Goal: Information Seeking & Learning: Learn about a topic

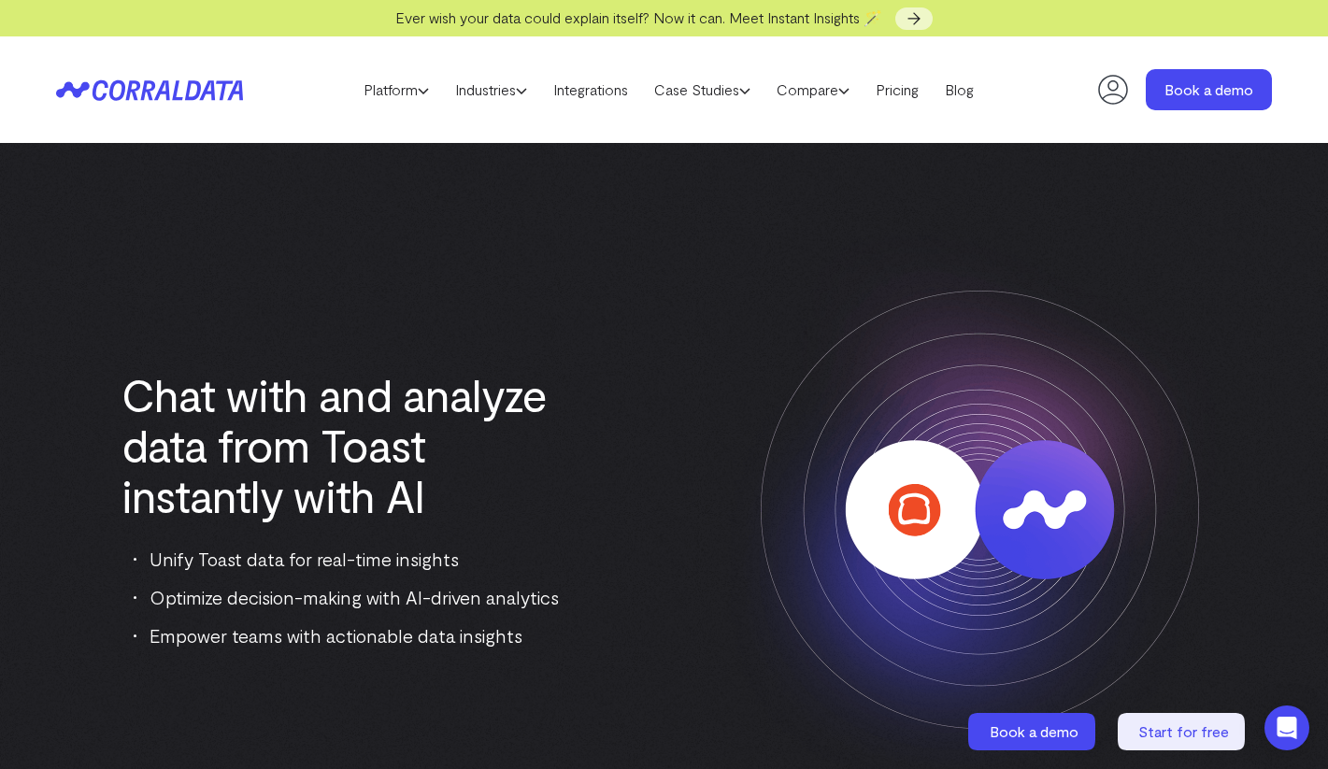
click at [818, 488] on img at bounding box center [980, 510] width 584 height 584
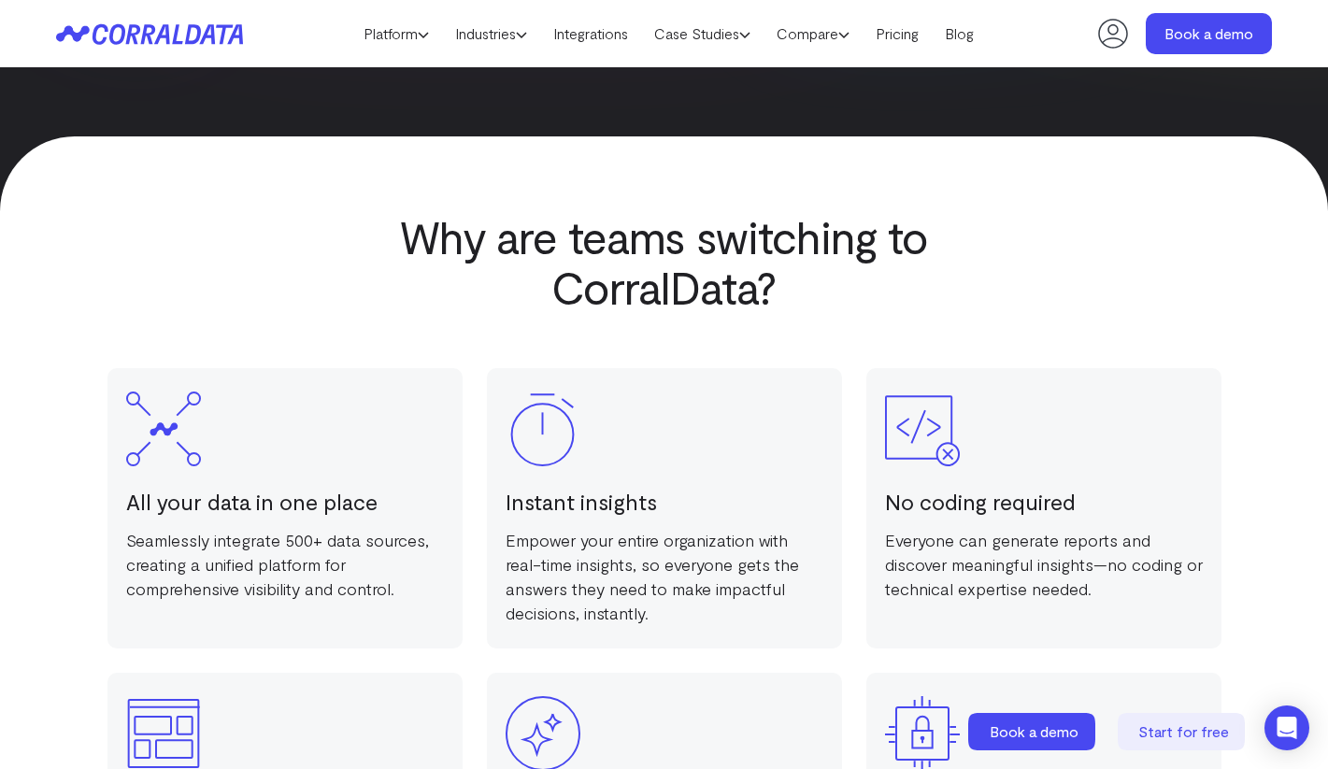
scroll to position [2594, 0]
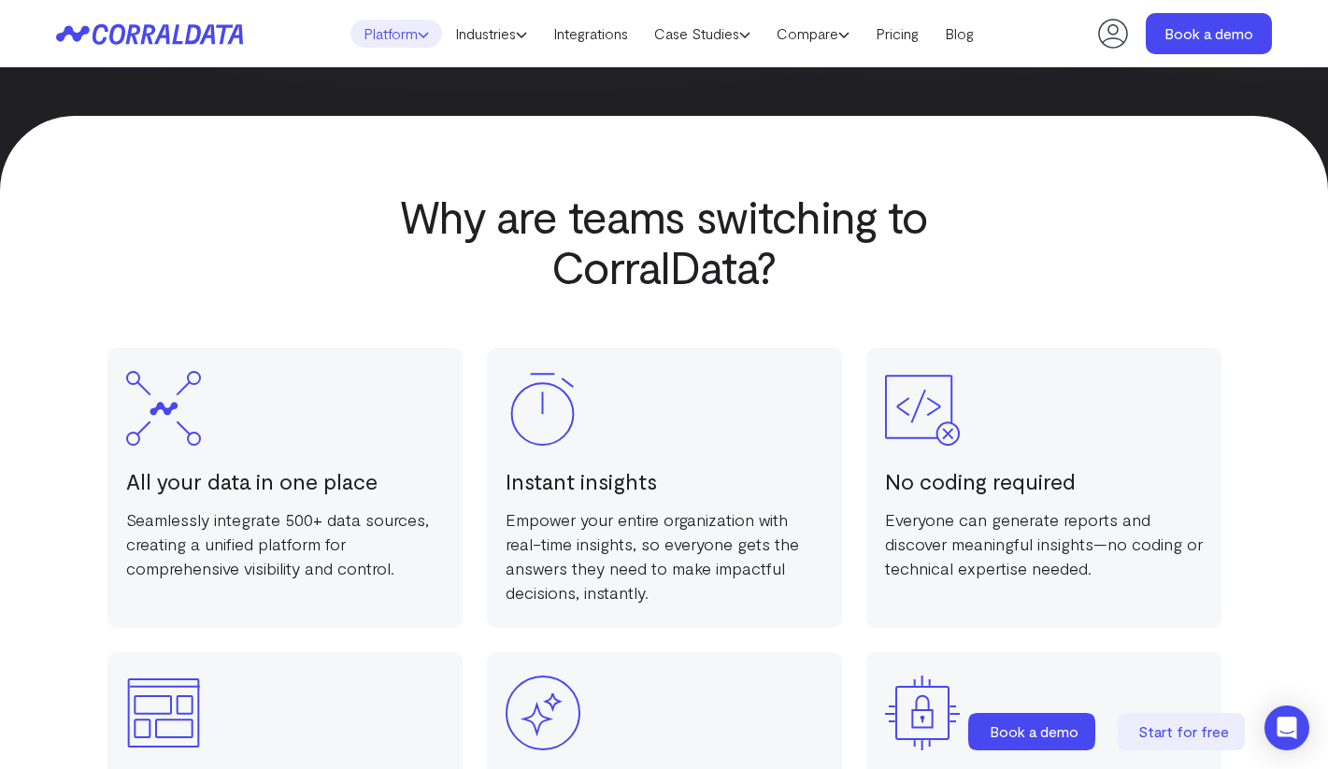
click at [354, 25] on link "Platform" at bounding box center [397, 34] width 92 height 28
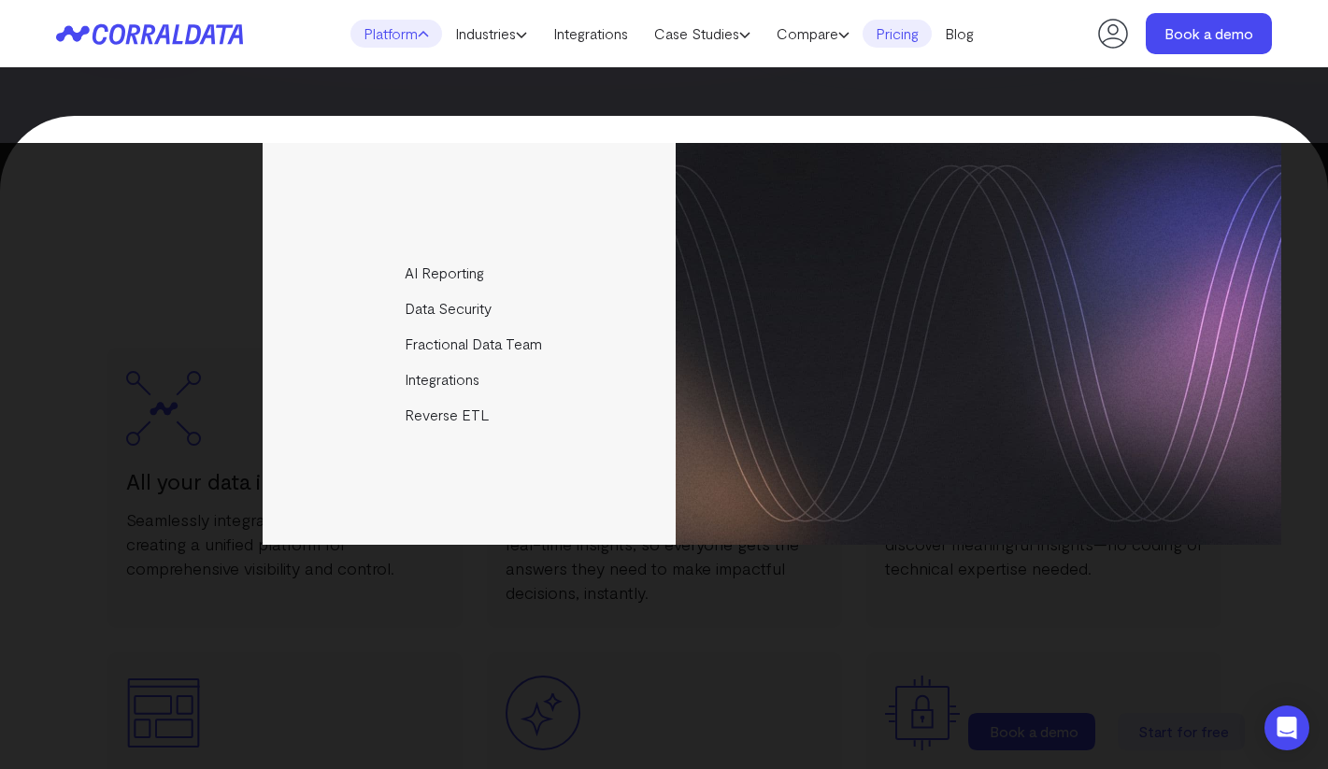
click at [925, 34] on link "Pricing" at bounding box center [897, 34] width 69 height 28
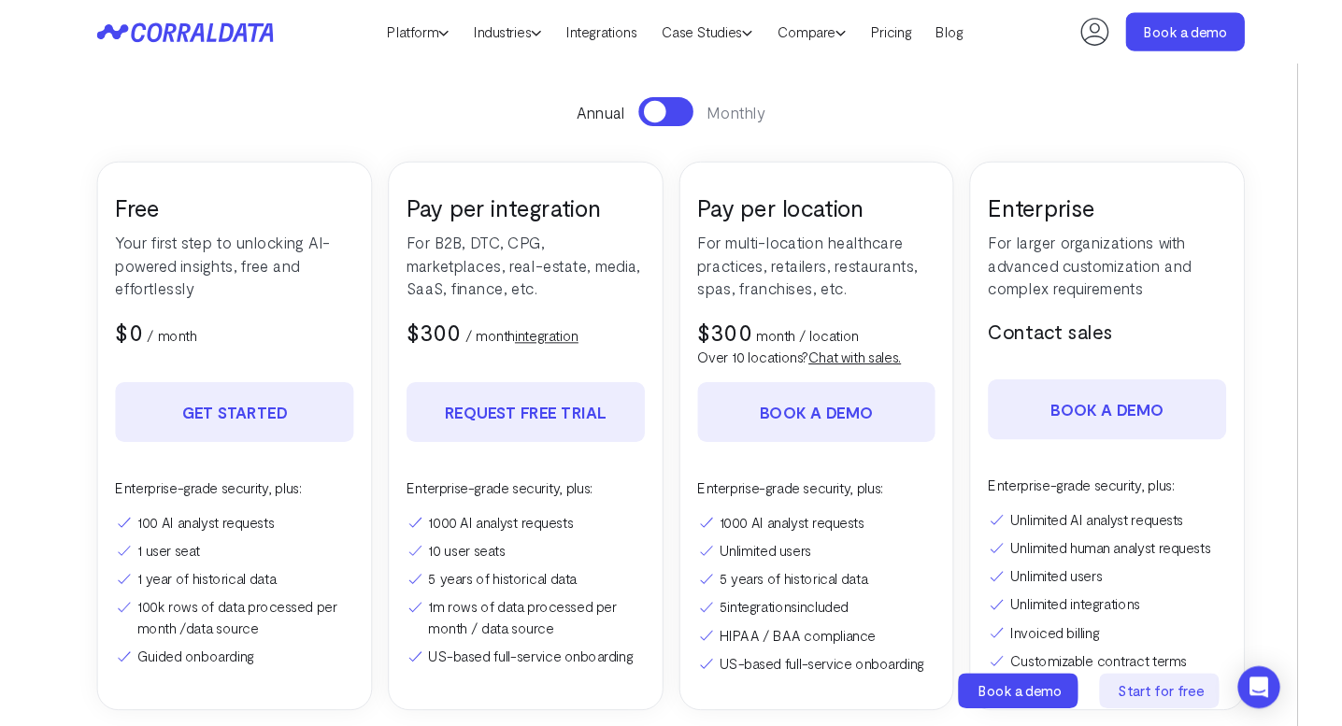
scroll to position [235, 0]
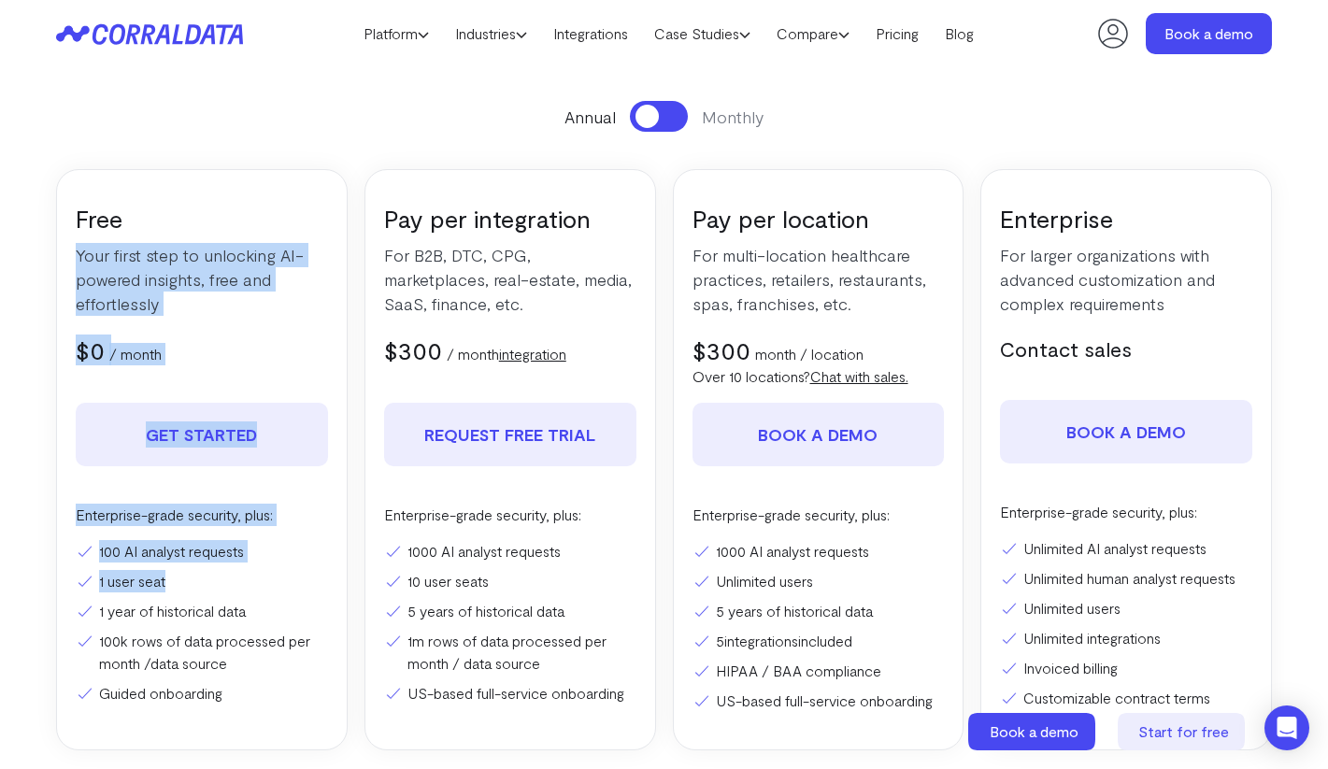
drag, startPoint x: 222, startPoint y: 569, endPoint x: 121, endPoint y: 208, distance: 374.9
click at [121, 208] on div "Free Your first step to unlocking AI-powered insights, free and effortlessly $0…" at bounding box center [202, 459] width 292 height 581
click at [121, 207] on h3 "Free" at bounding box center [202, 218] width 252 height 31
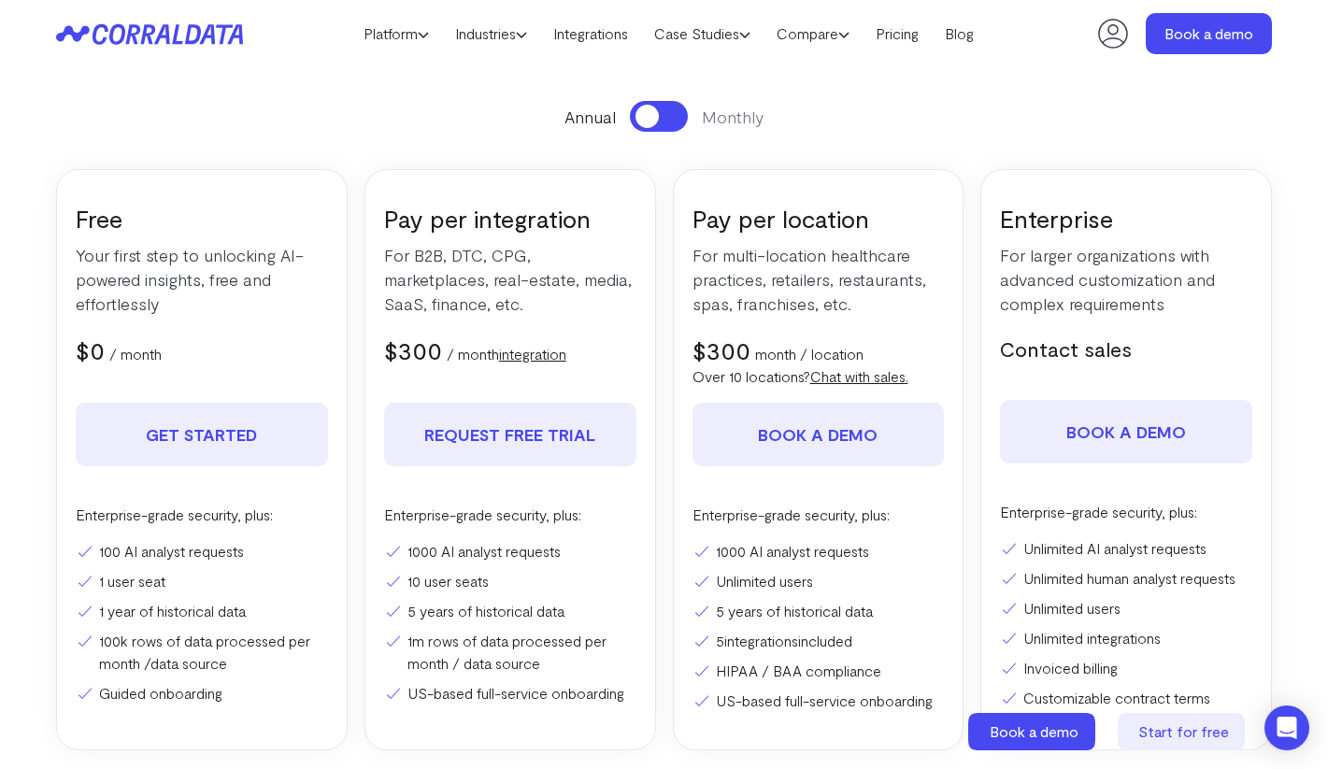
click at [147, 268] on p "Your first step to unlocking AI-powered insights, free and effortlessly" at bounding box center [202, 279] width 252 height 73
click at [146, 269] on p "Your first step to unlocking AI-powered insights, free and effortlessly" at bounding box center [202, 279] width 252 height 73
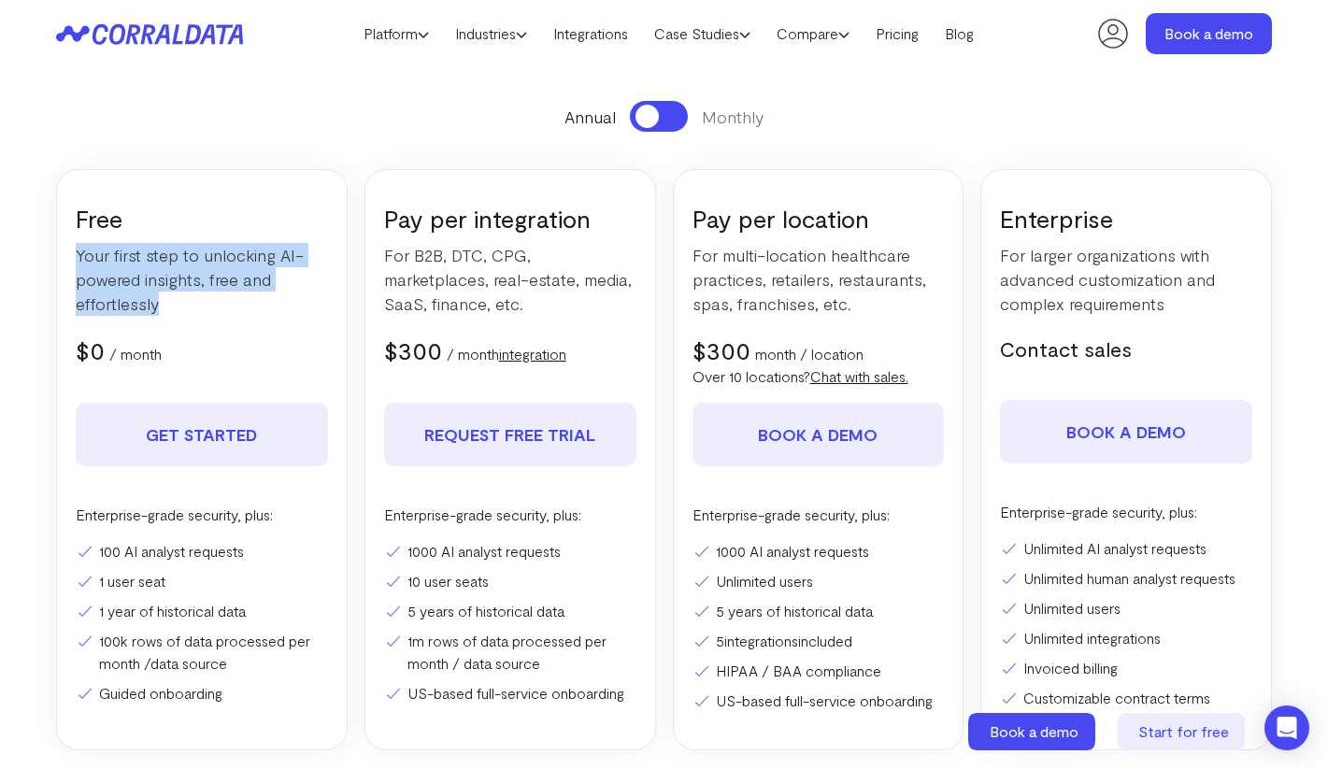
click at [146, 269] on p "Your first step to unlocking AI-powered insights, free and effortlessly" at bounding box center [202, 279] width 252 height 73
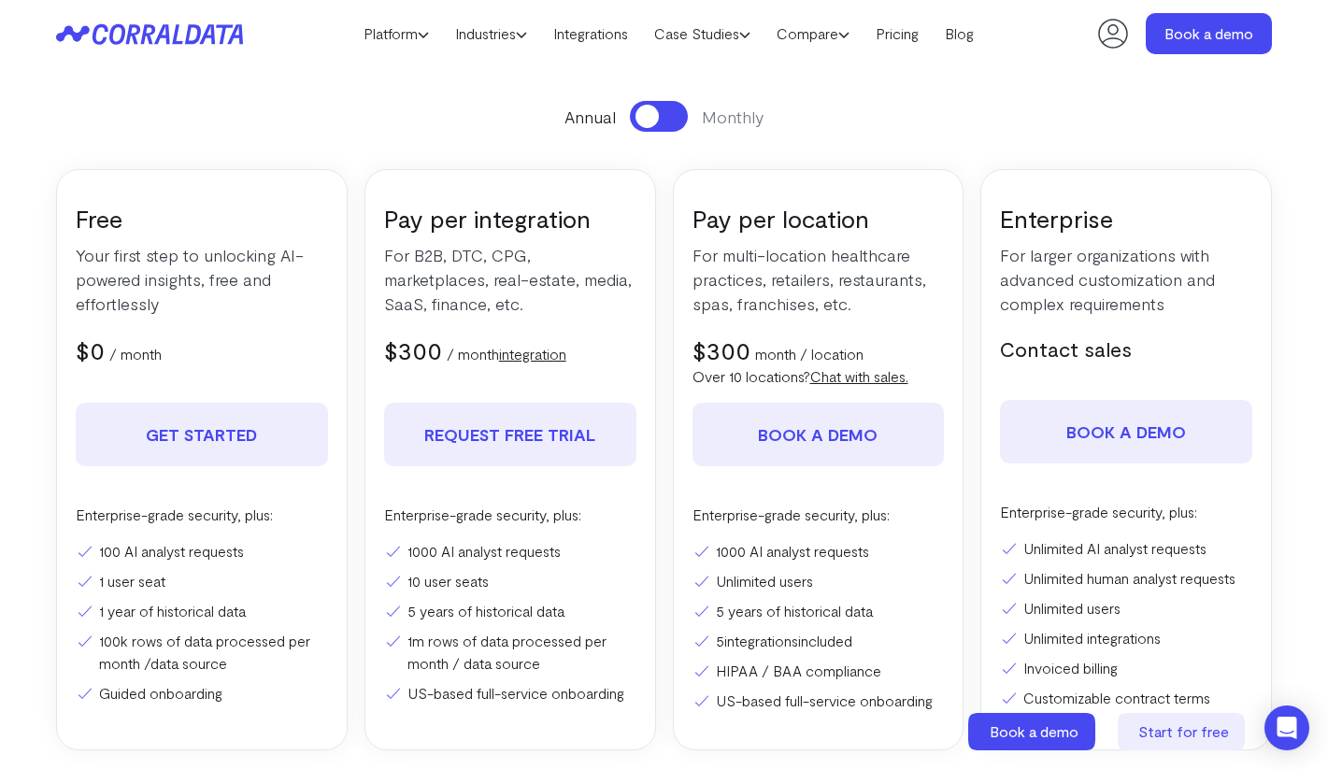
click at [436, 258] on p "For B2B, DTC, CPG, marketplaces, real-estate, media, SaaS, finance, etc." at bounding box center [510, 279] width 252 height 73
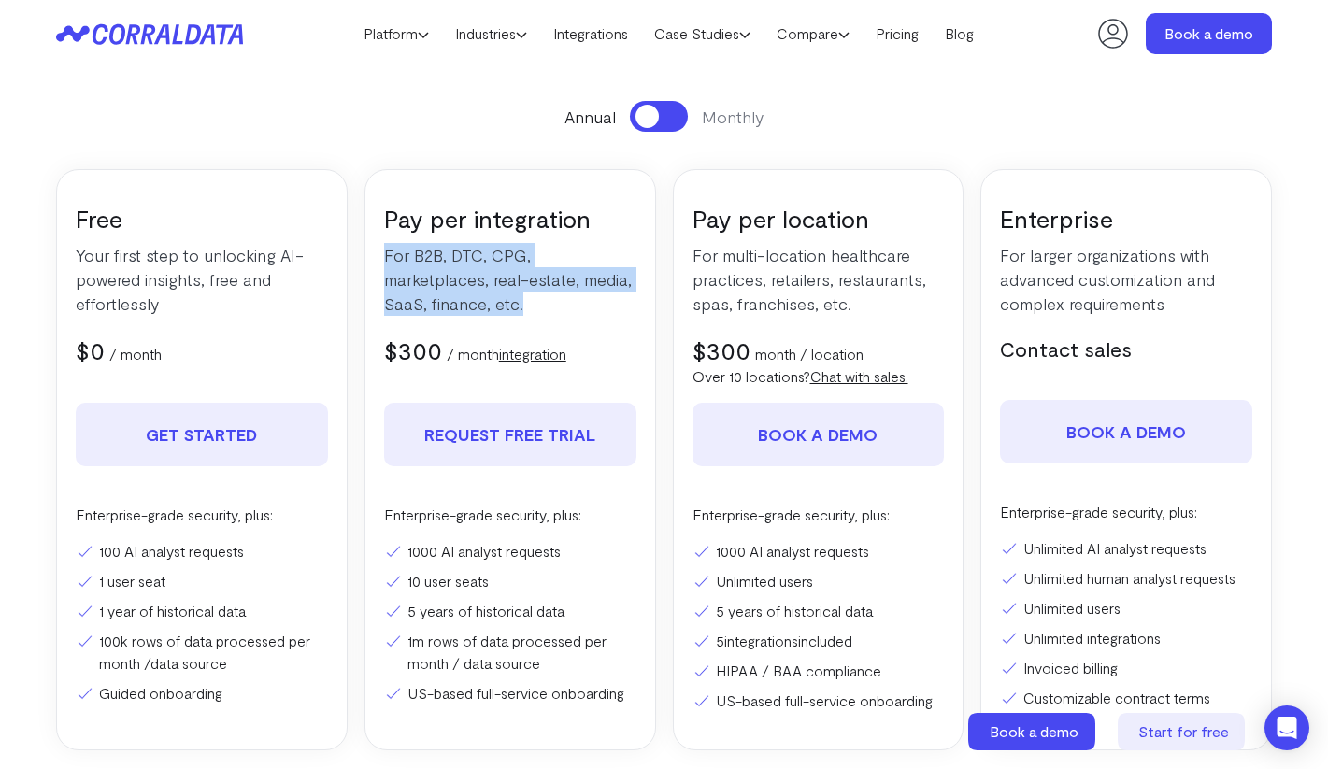
click at [436, 258] on p "For B2B, DTC, CPG, marketplaces, real-estate, media, SaaS, finance, etc." at bounding box center [510, 279] width 252 height 73
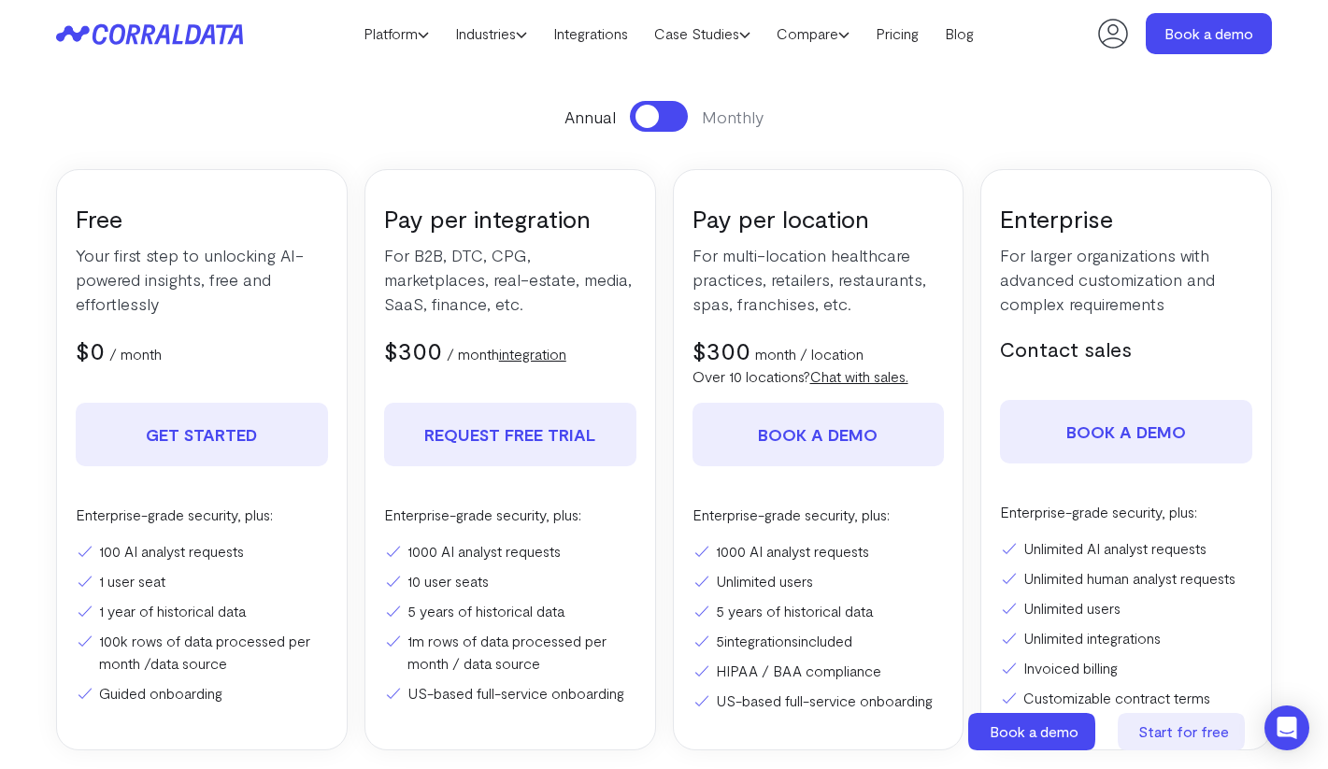
click at [532, 158] on div "Annual Monthly Free Your first step to unlocking AI-powered insights, free and …" at bounding box center [664, 426] width 1216 height 650
click at [531, 192] on div "Pay per integration For B2B, DTC, CPG, marketplaces, real-estate, media, SaaS, …" at bounding box center [511, 459] width 292 height 581
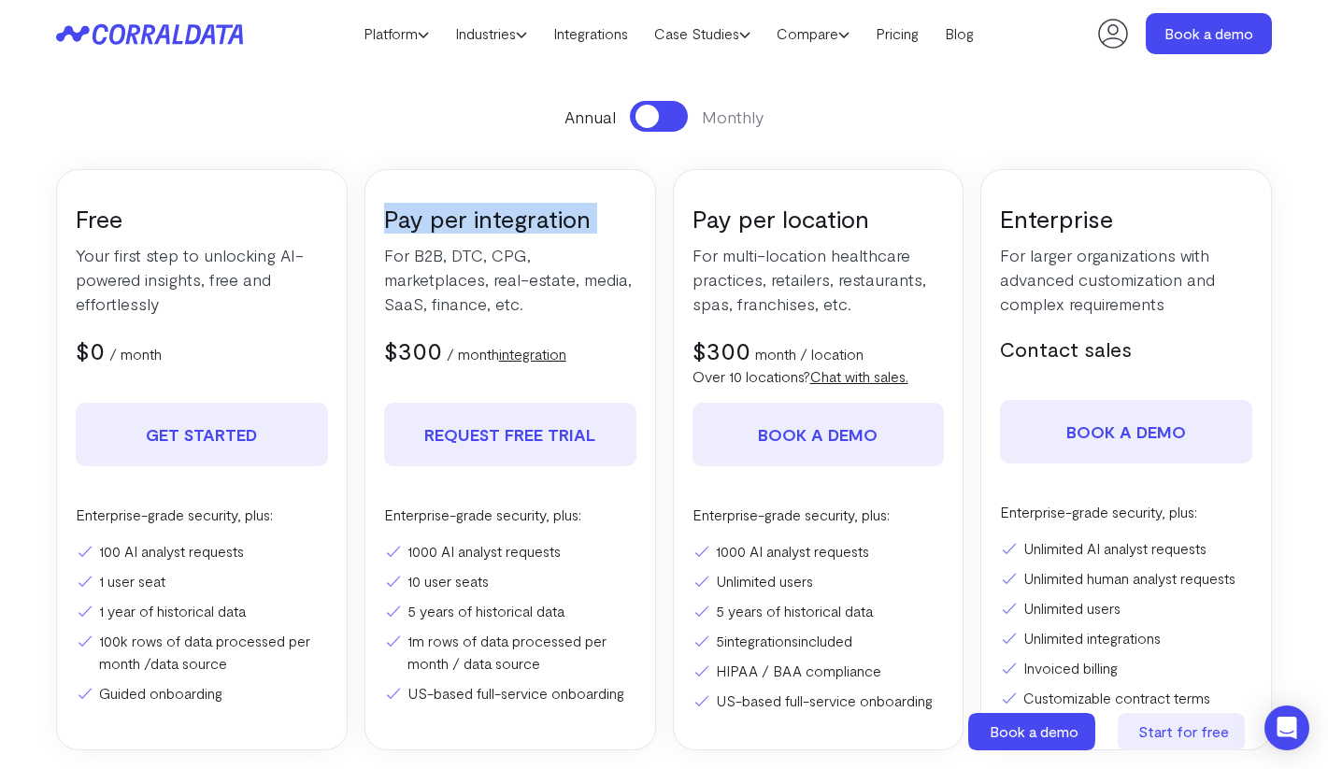
click at [531, 192] on div "Pay per integration For B2B, DTC, CPG, marketplaces, real-estate, media, SaaS, …" at bounding box center [511, 459] width 292 height 581
click at [443, 99] on section "Pricing Everything you need to turn your data into ROI. Start for free. No cred…" at bounding box center [664, 329] width 1328 height 993
click at [606, 108] on span "Annual" at bounding box center [590, 117] width 51 height 24
click at [626, 113] on div "Annual Monthly" at bounding box center [664, 116] width 1216 height 31
click at [636, 111] on span at bounding box center [647, 116] width 23 height 23
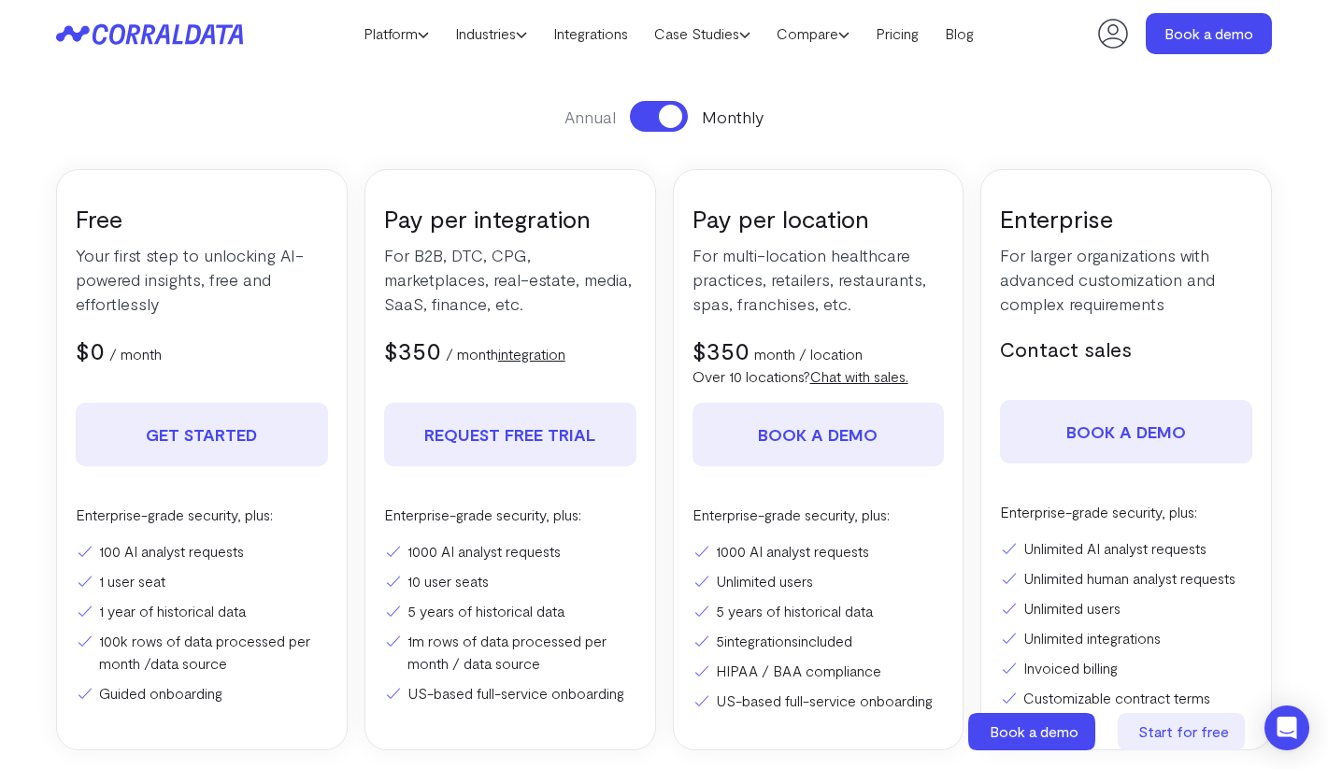
click at [635, 111] on button at bounding box center [659, 116] width 58 height 31
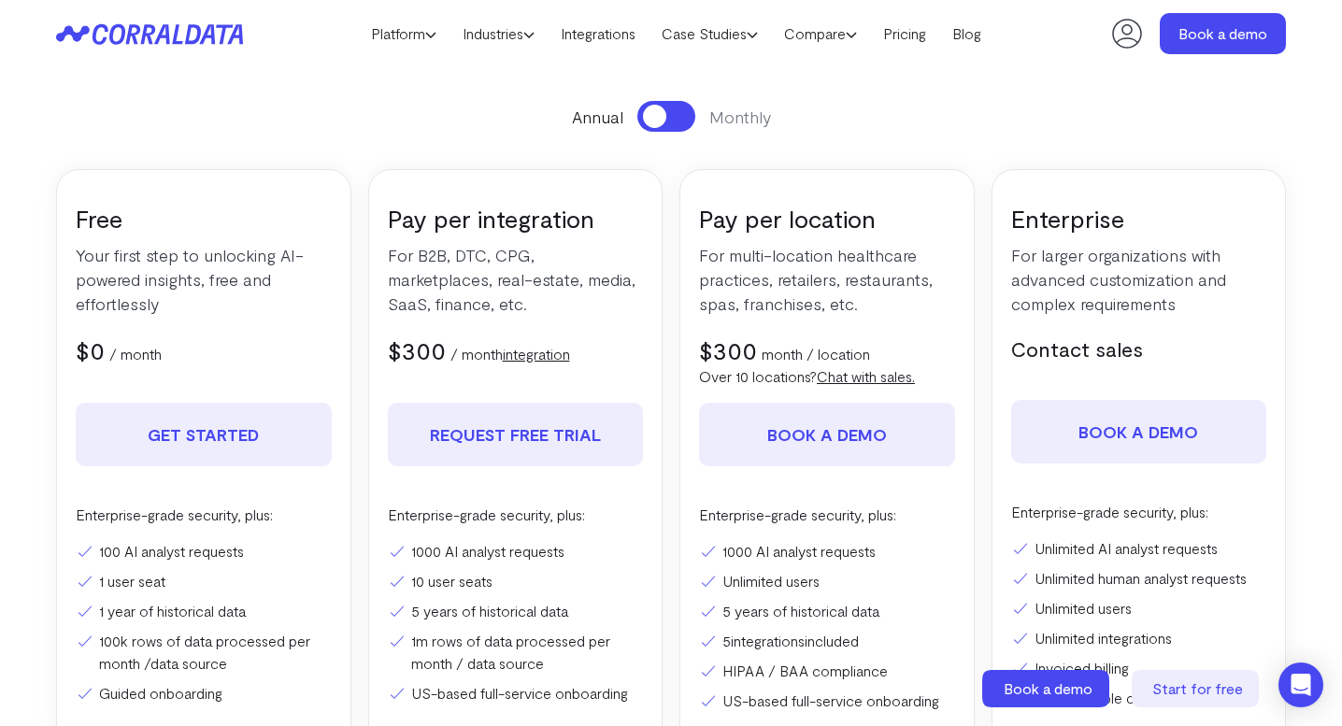
click at [220, 32] on icon at bounding box center [149, 33] width 187 height 21
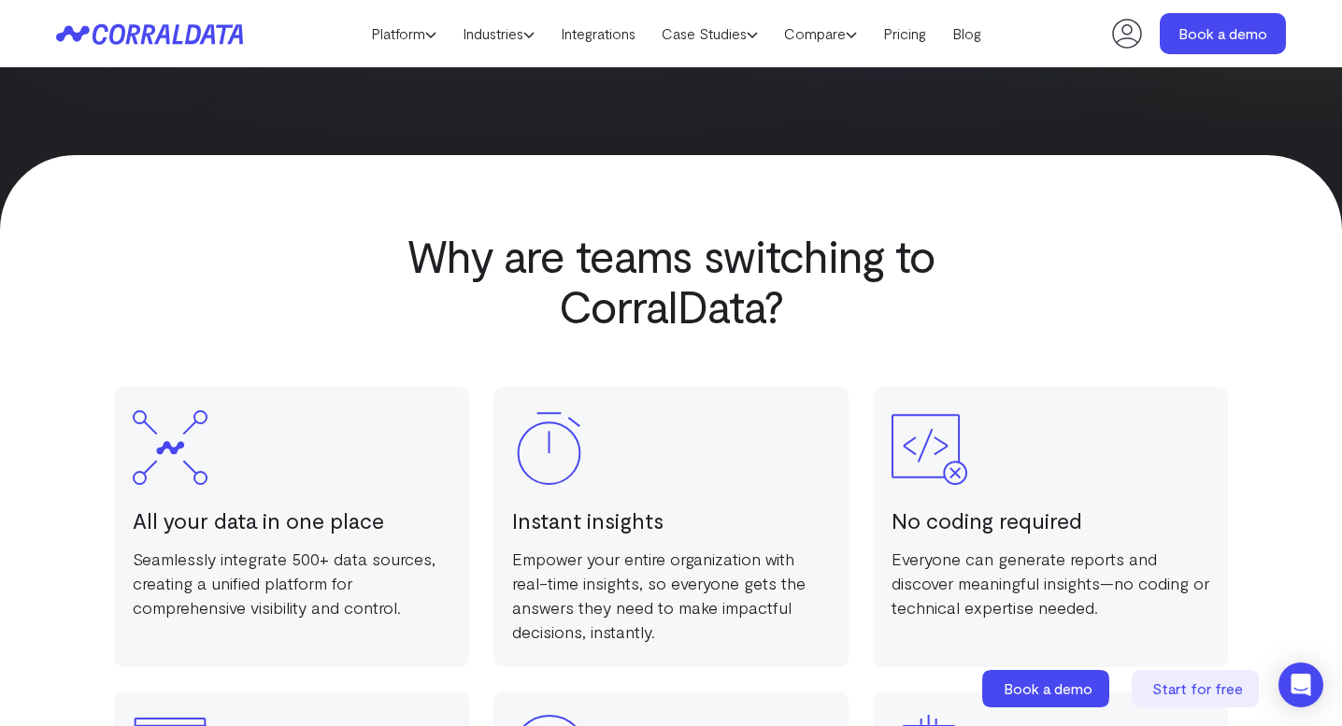
scroll to position [2594, 0]
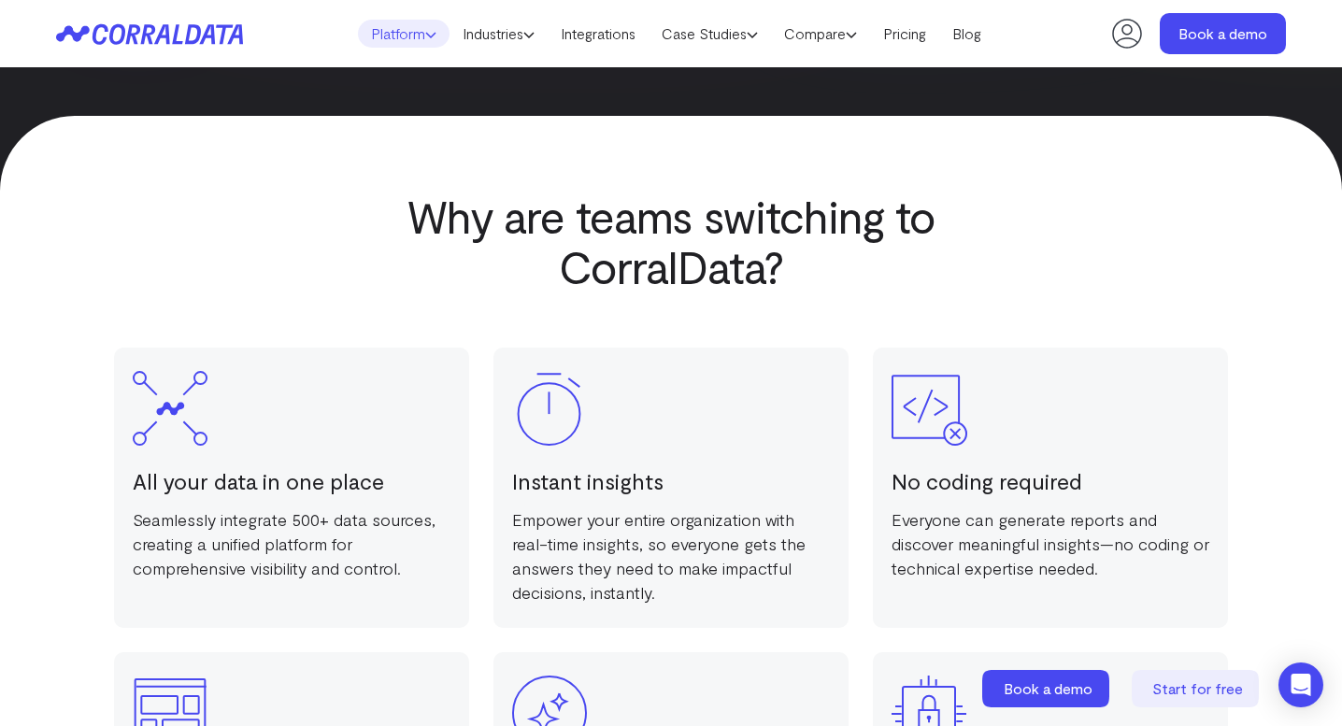
click at [396, 21] on link "Platform" at bounding box center [404, 34] width 92 height 28
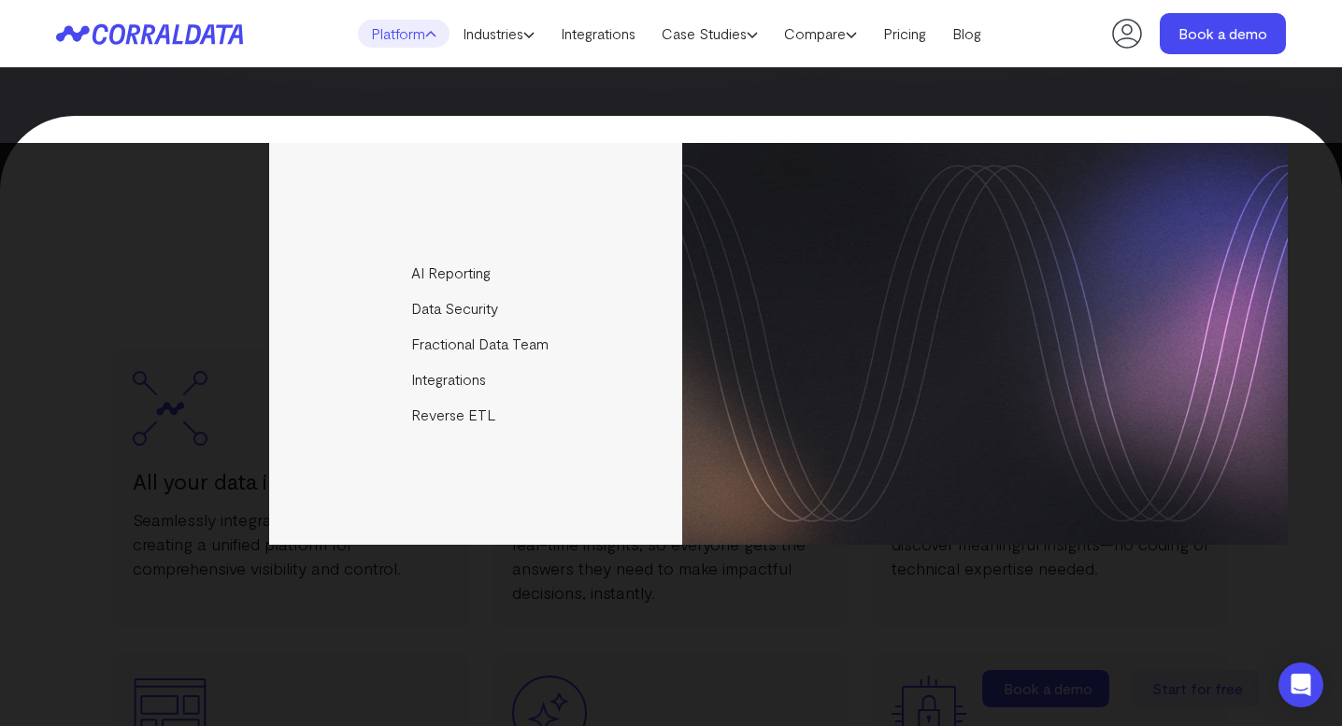
click at [243, 29] on header "Platform AI Reporting Use AI to effortlessly answer any business questions from…" at bounding box center [671, 33] width 1230 height 67
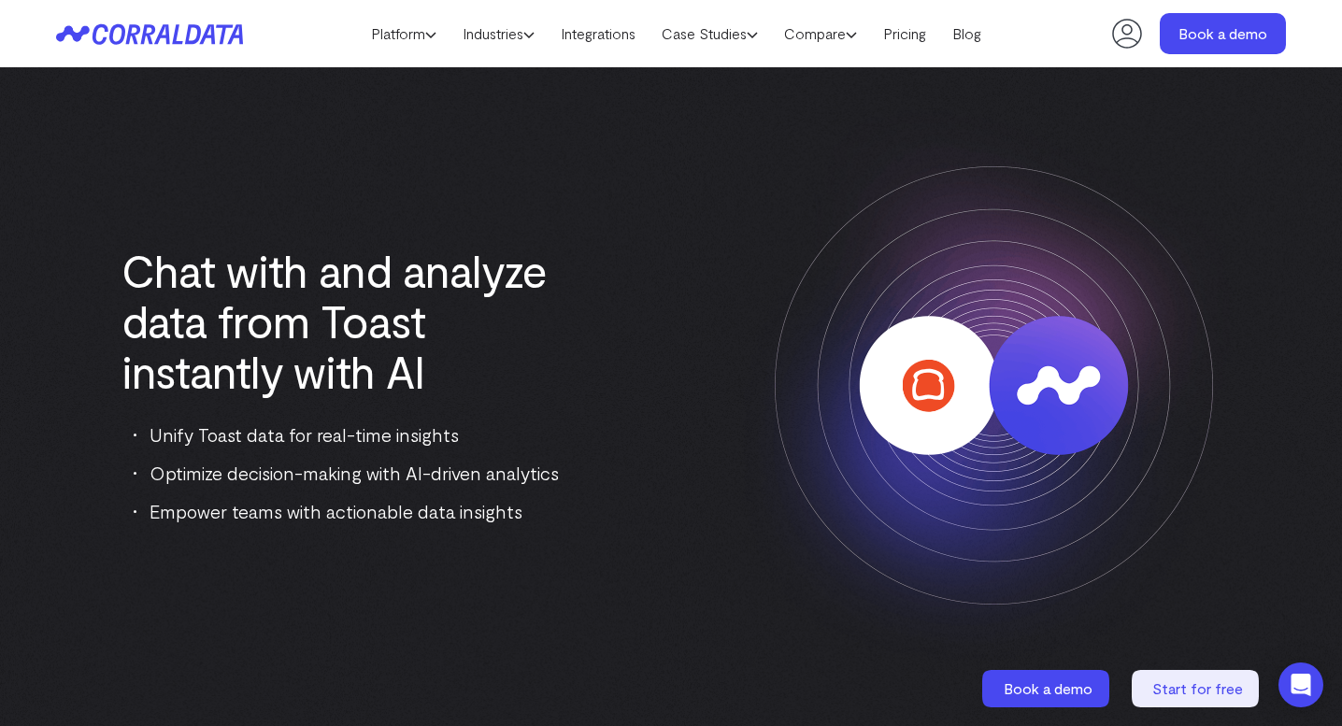
scroll to position [87, 0]
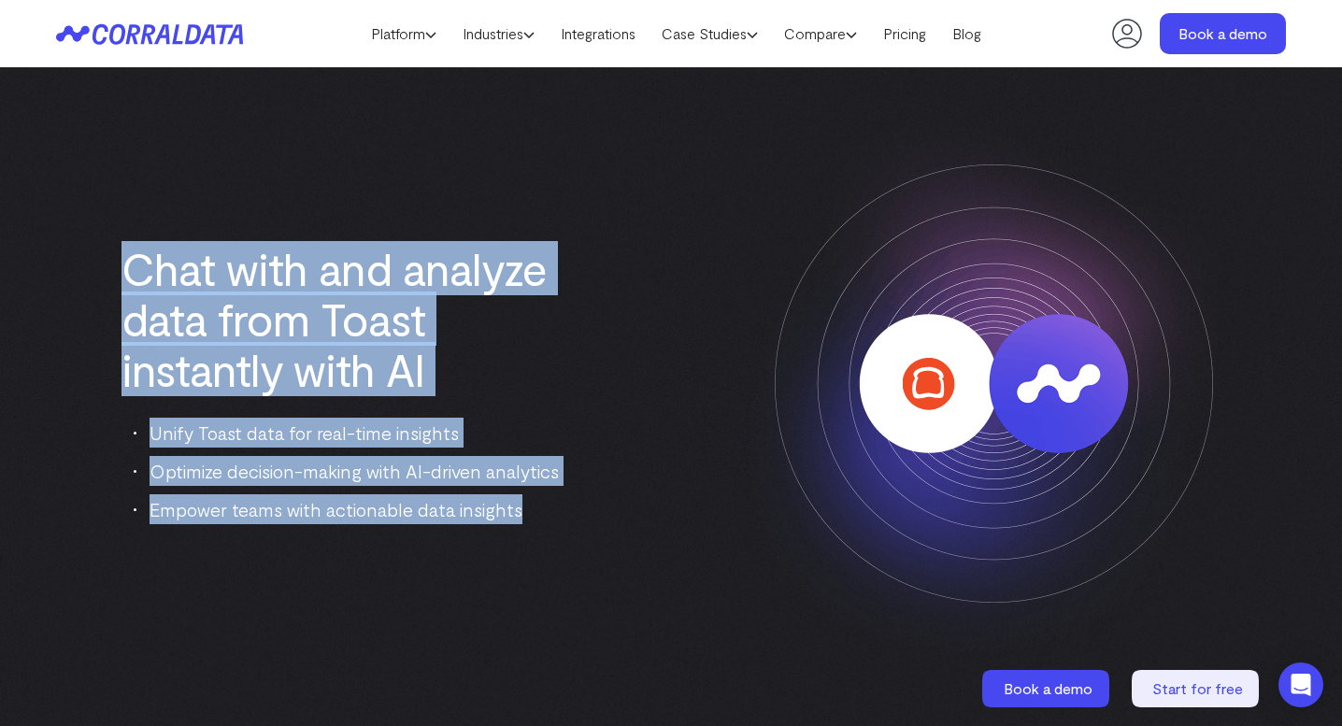
drag, startPoint x: 374, startPoint y: 543, endPoint x: 164, endPoint y: 102, distance: 488.7
click at [164, 104] on div "Chat with and analyze data from Toast instantly with AI Unify Toast data for re…" at bounding box center [671, 384] width 1230 height 584
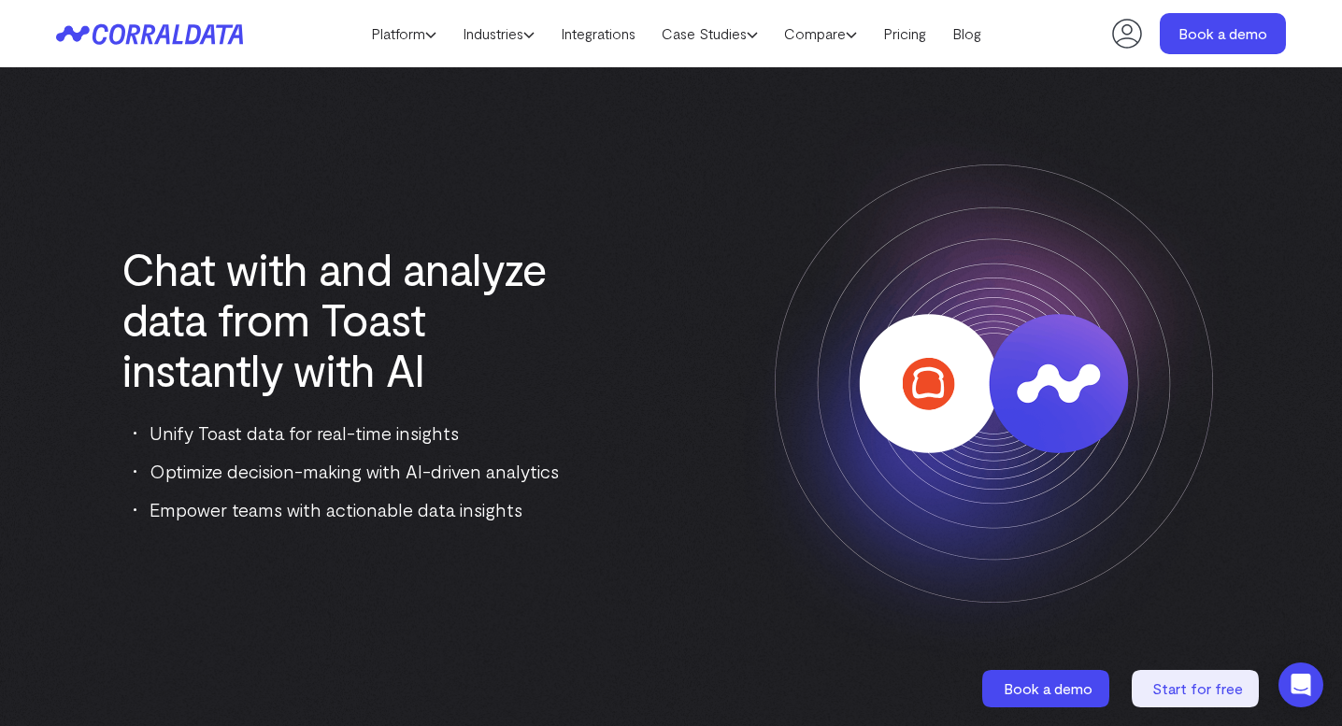
click at [391, 18] on header "Platform AI Reporting Use AI to effortlessly answer any business questions from…" at bounding box center [671, 33] width 1230 height 67
click at [406, 26] on link "Platform" at bounding box center [404, 34] width 92 height 28
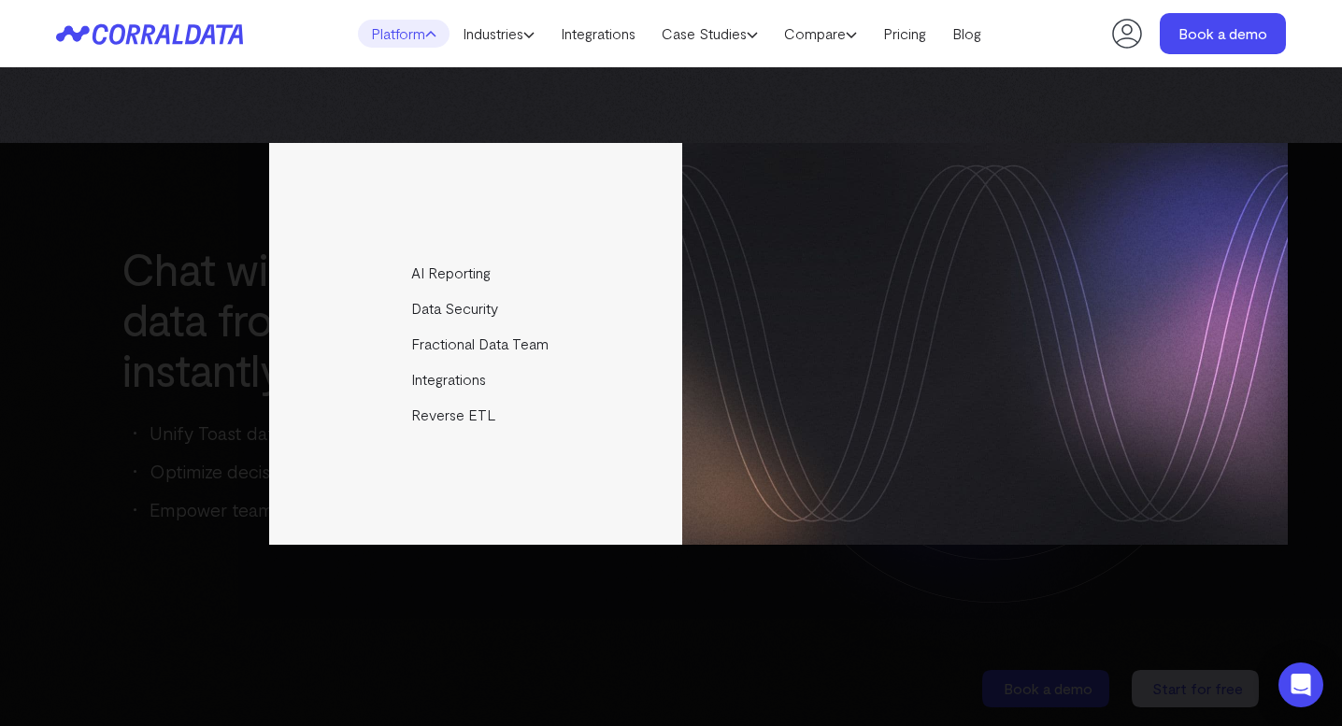
click at [192, 29] on icon at bounding box center [149, 33] width 187 height 21
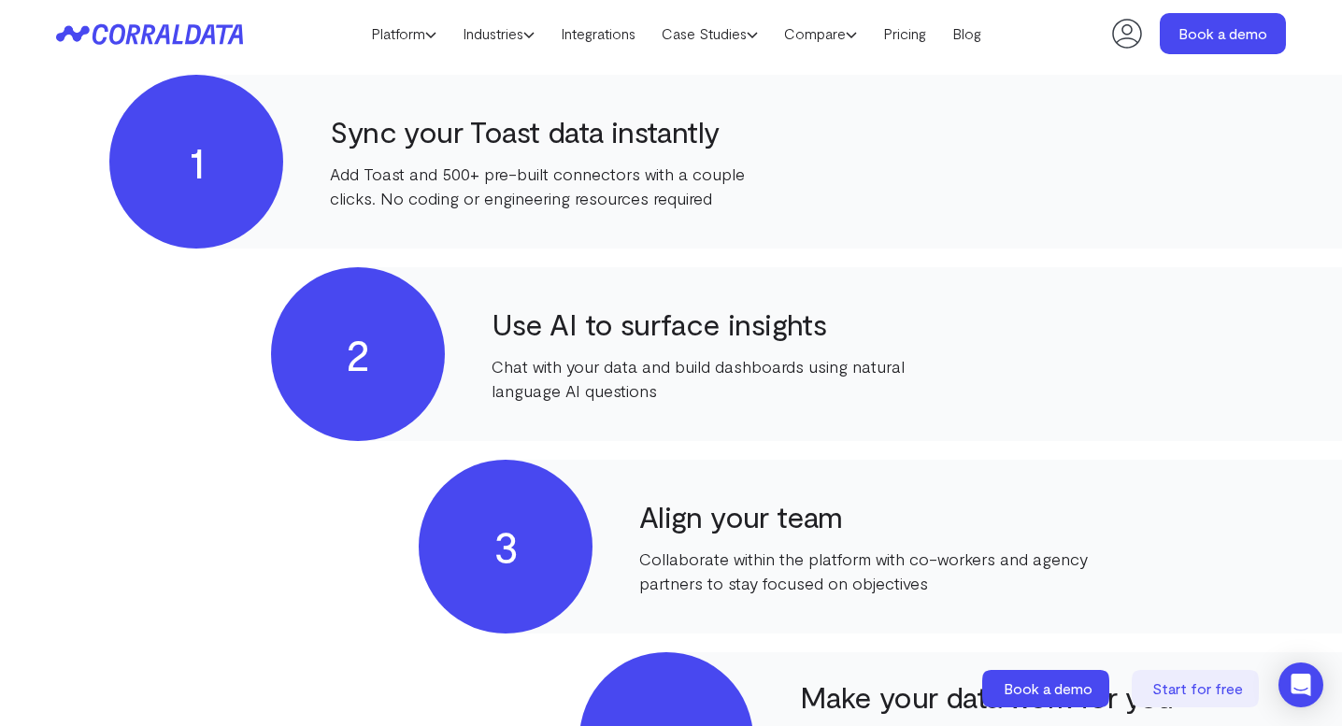
scroll to position [928, 0]
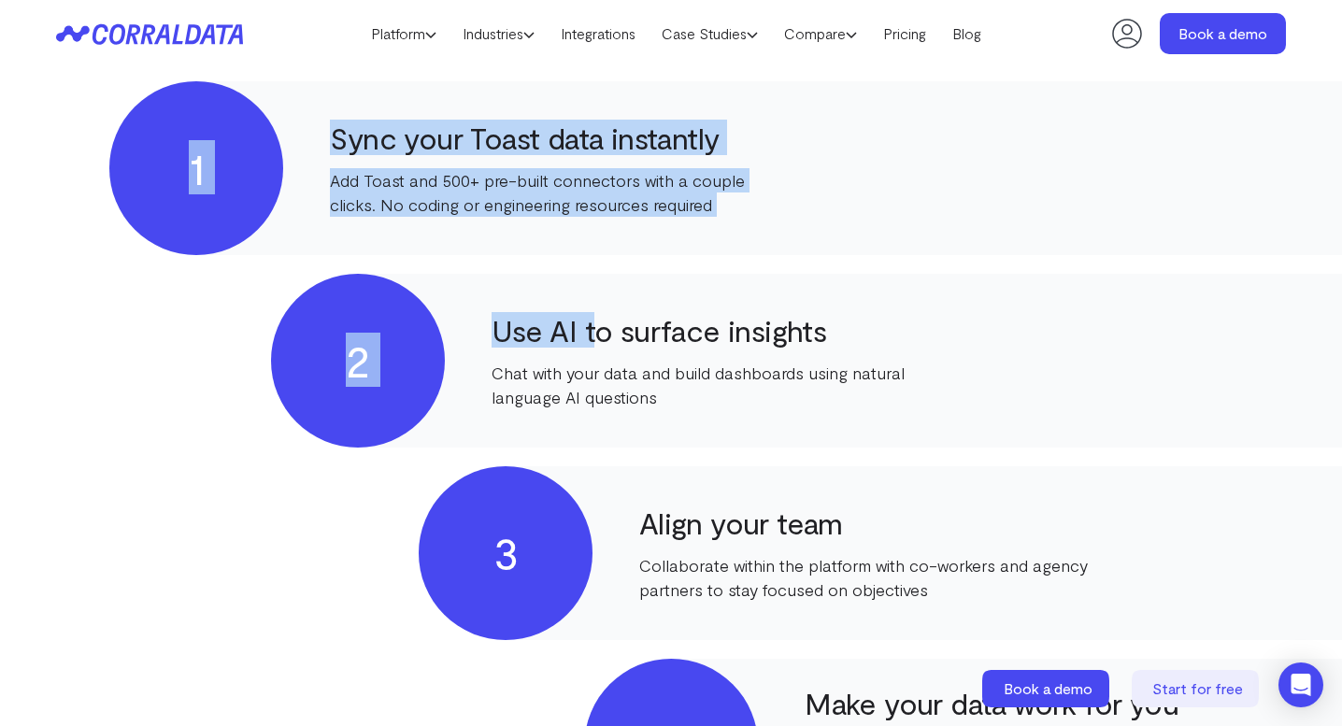
drag, startPoint x: 293, startPoint y: 118, endPoint x: 593, endPoint y: 323, distance: 363.0
click at [593, 323] on div "1 Sync your Toast data instantly Add Toast and 500+ pre-built connectors with a…" at bounding box center [671, 456] width 1230 height 751
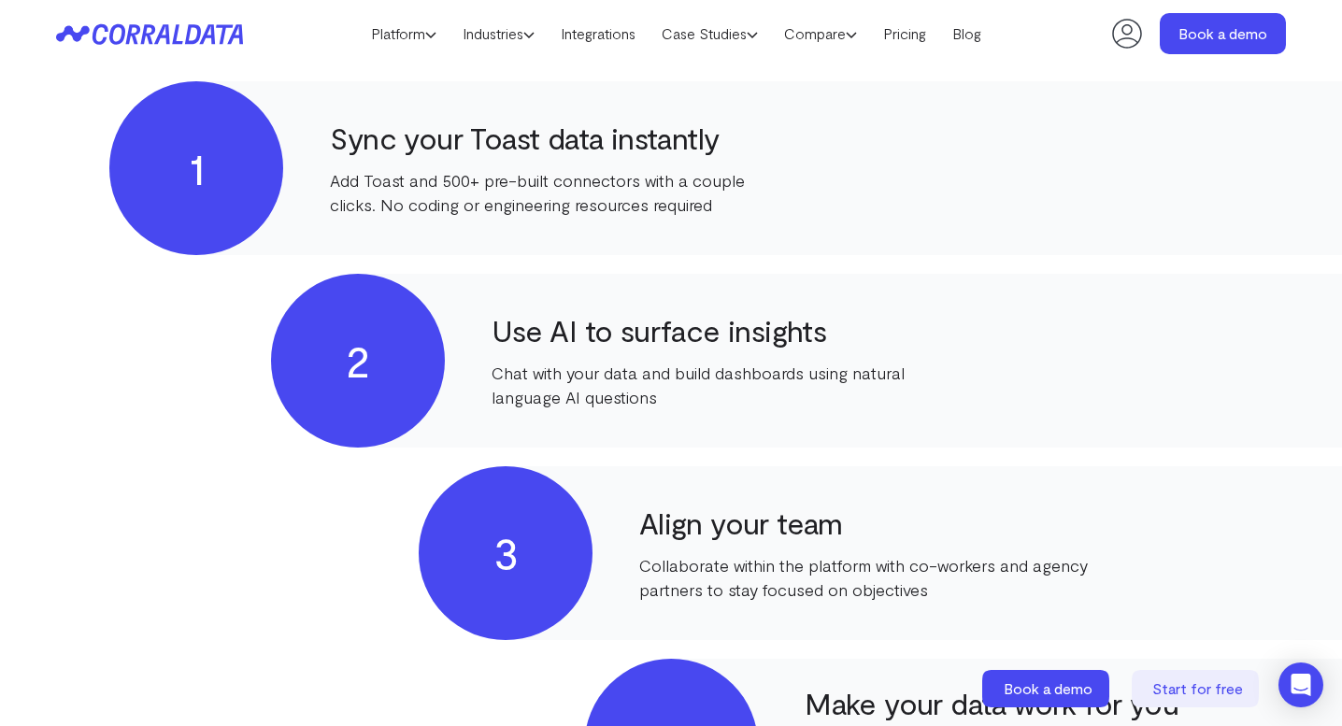
click at [498, 288] on div "2 Use AI to surface insights Chat with your data and build dashboards using nat…" at bounding box center [1193, 361] width 1845 height 174
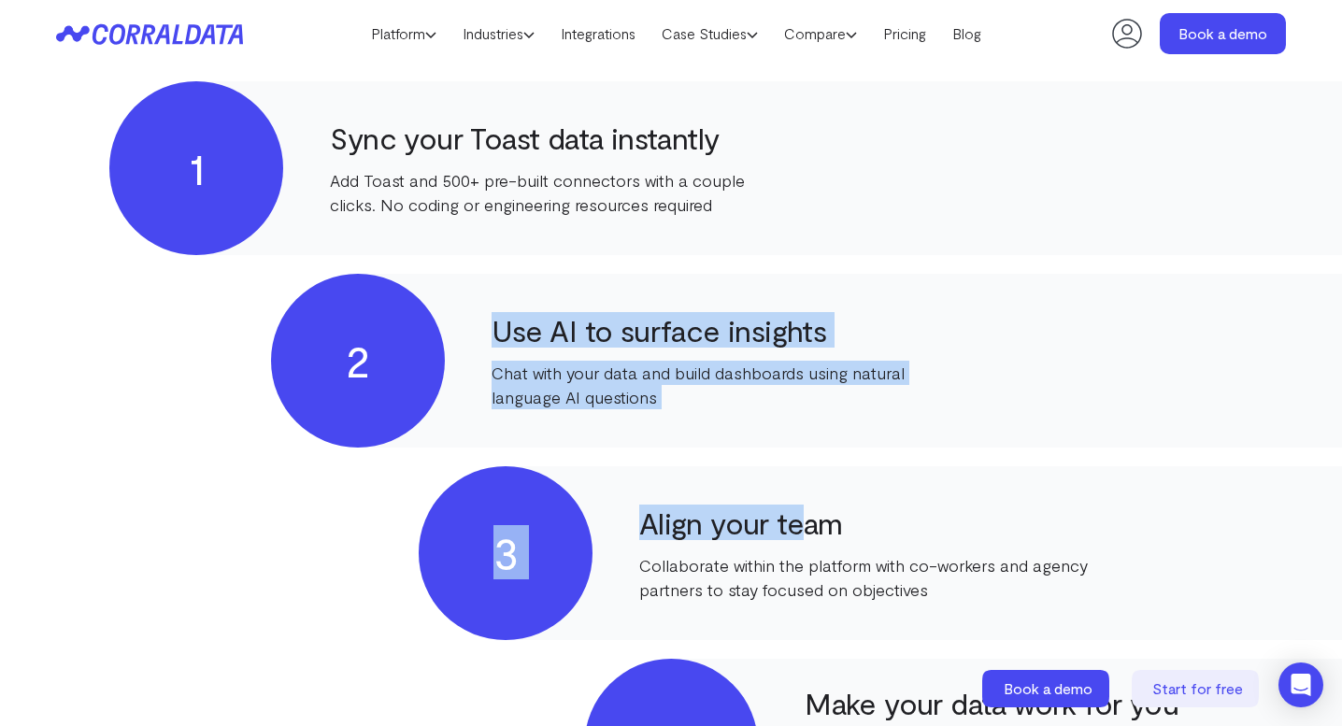
drag, startPoint x: 530, startPoint y: 310, endPoint x: 802, endPoint y: 535, distance: 352.6
click at [802, 536] on div "1 Sync your Toast data instantly Add Toast and 500+ pre-built connectors with a…" at bounding box center [671, 456] width 1230 height 751
click at [802, 535] on h4 "Align your team" at bounding box center [863, 523] width 449 height 34
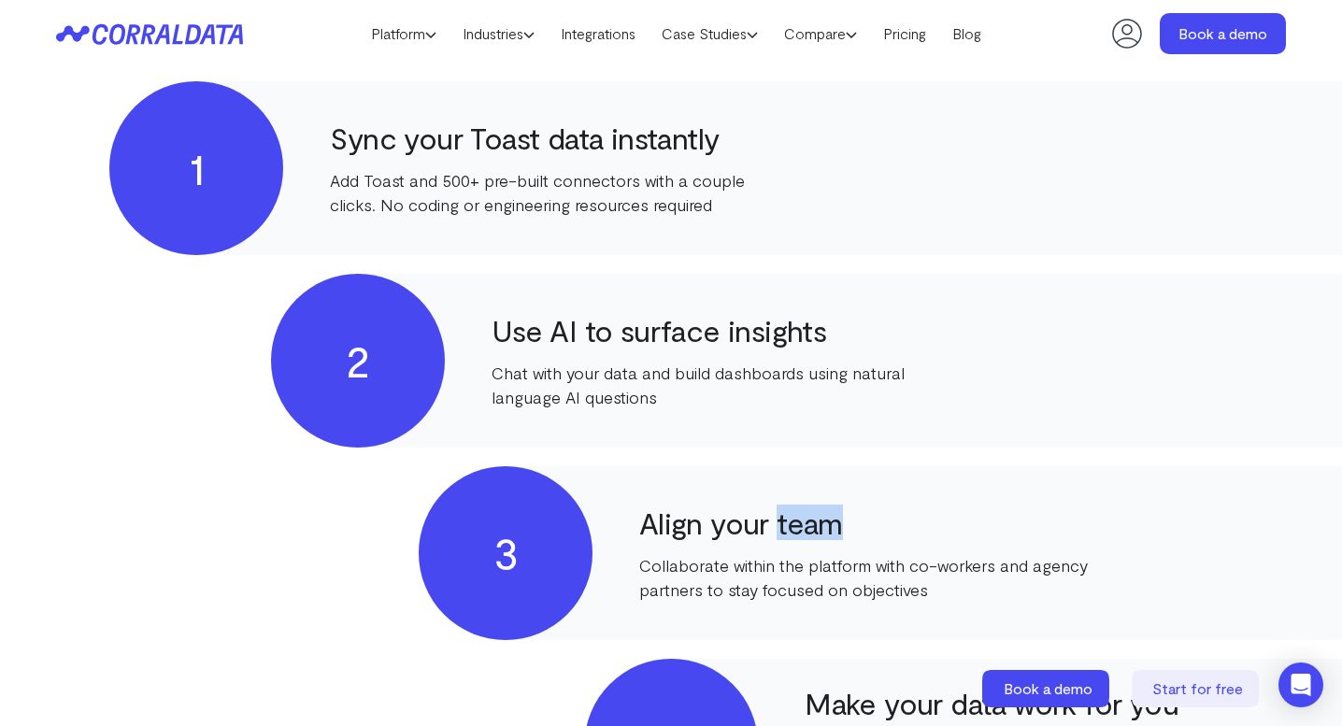
click at [802, 535] on h4 "Align your team" at bounding box center [863, 523] width 449 height 34
